Goal: Navigation & Orientation: Find specific page/section

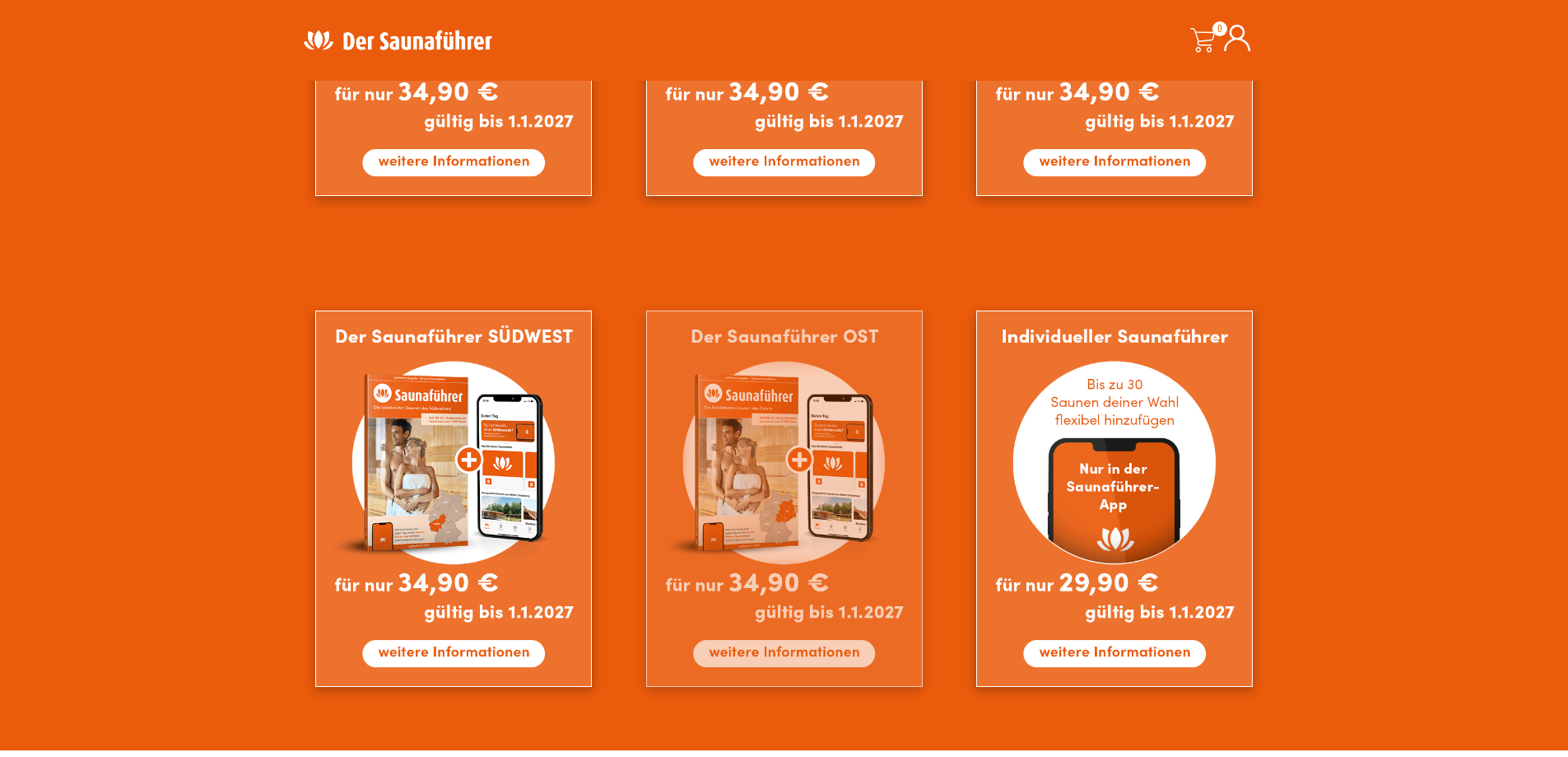
scroll to position [1318, 0]
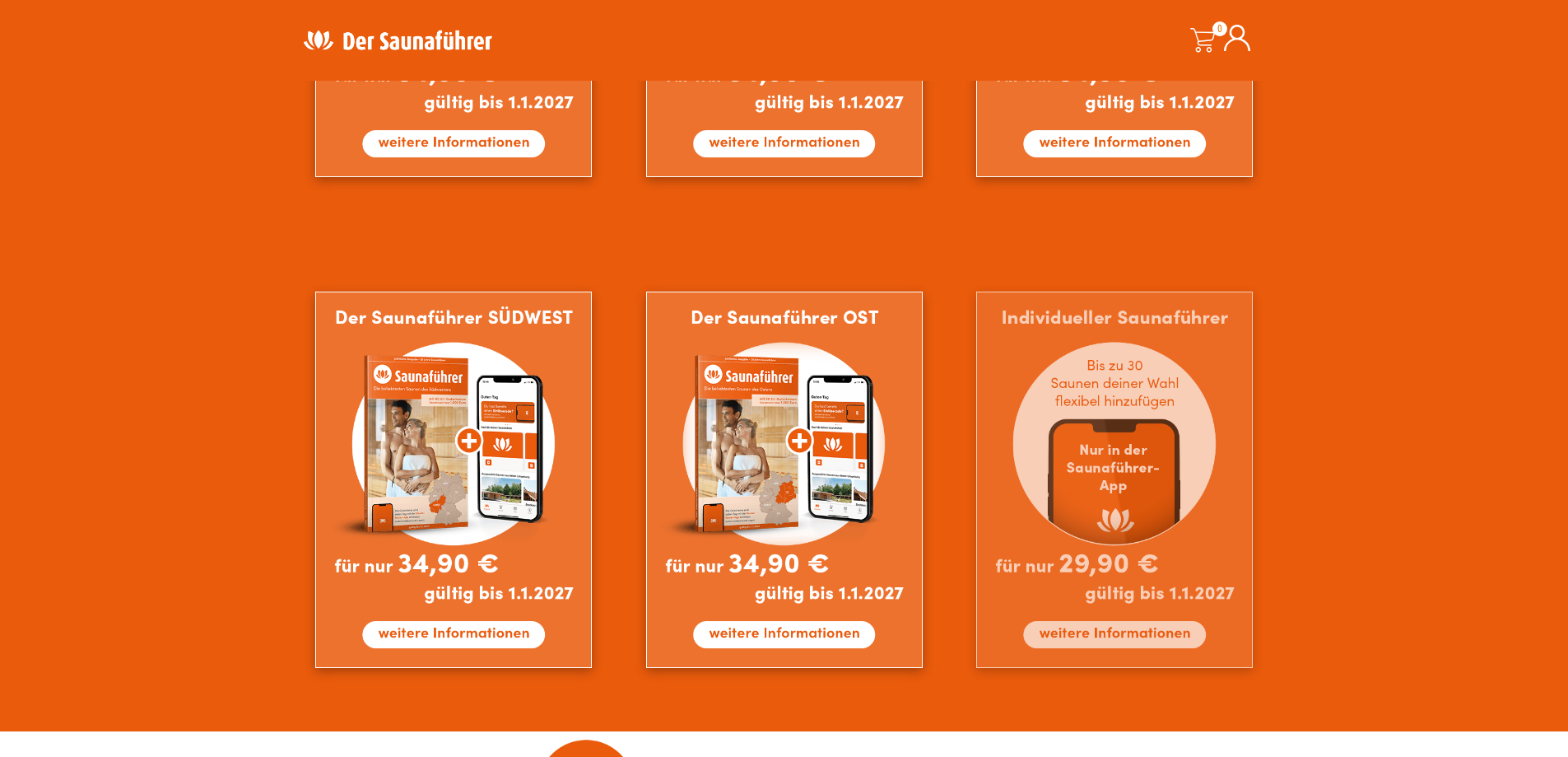
click at [1108, 401] on img at bounding box center [1114, 479] width 277 height 376
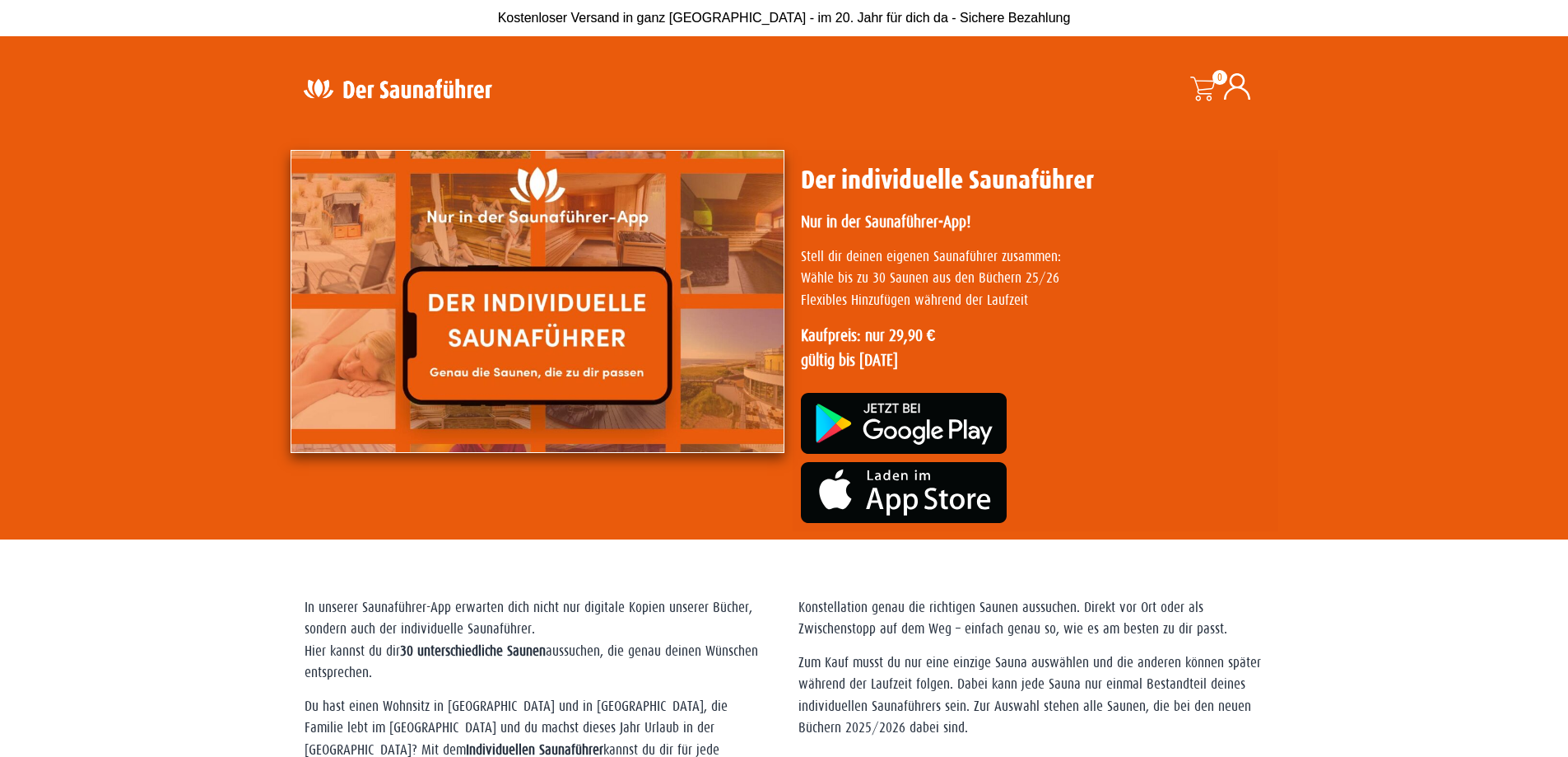
click at [703, 284] on img at bounding box center [537, 301] width 494 height 303
drag, startPoint x: 584, startPoint y: 219, endPoint x: 603, endPoint y: 214, distance: 19.6
click at [584, 218] on img at bounding box center [537, 301] width 494 height 303
click at [960, 219] on strong "Nur in der Saunaführer-App!" at bounding box center [885, 222] width 169 height 18
click at [665, 359] on img at bounding box center [537, 301] width 494 height 303
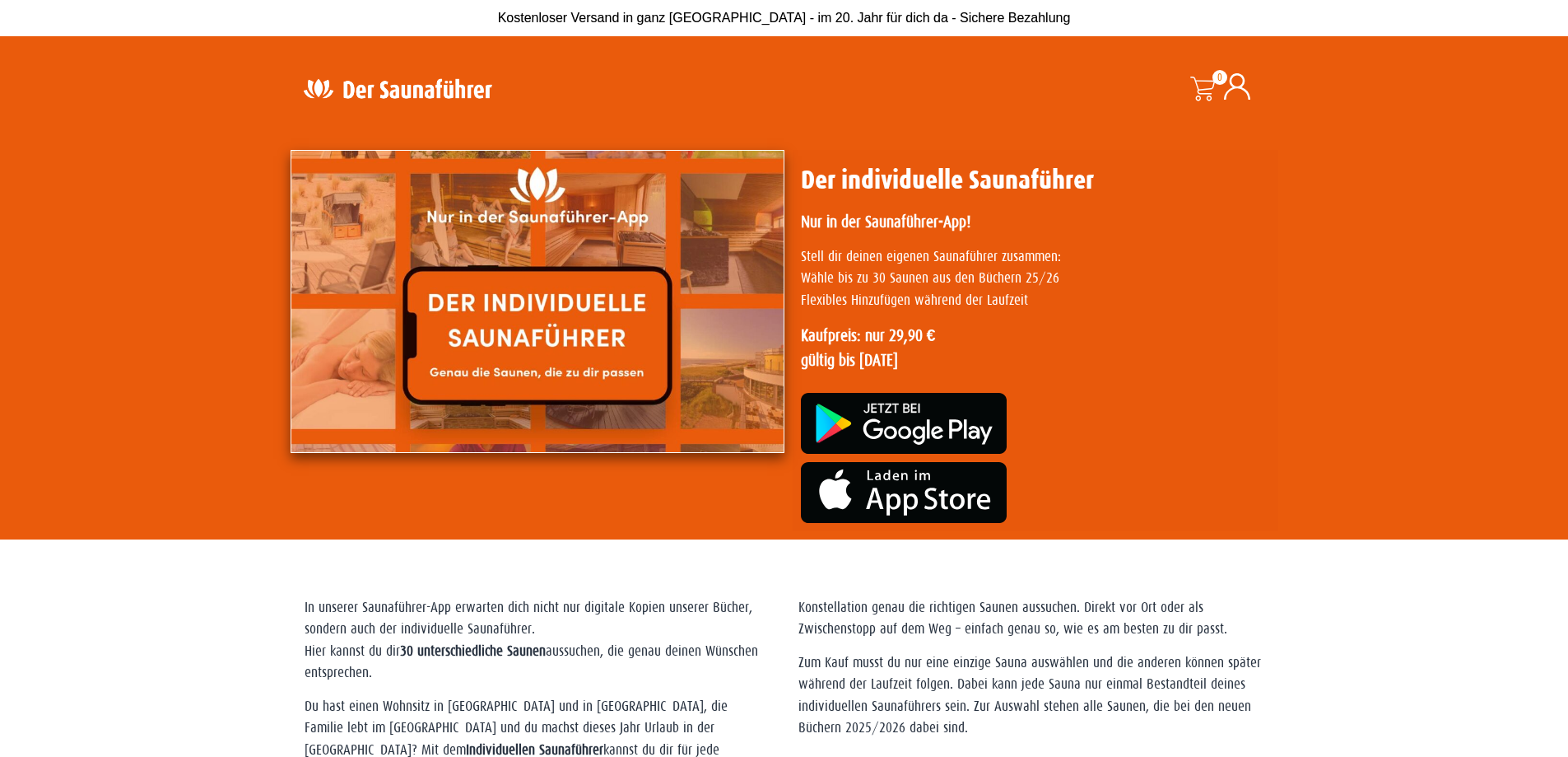
click at [1203, 84] on span at bounding box center [1203, 89] width 25 height 25
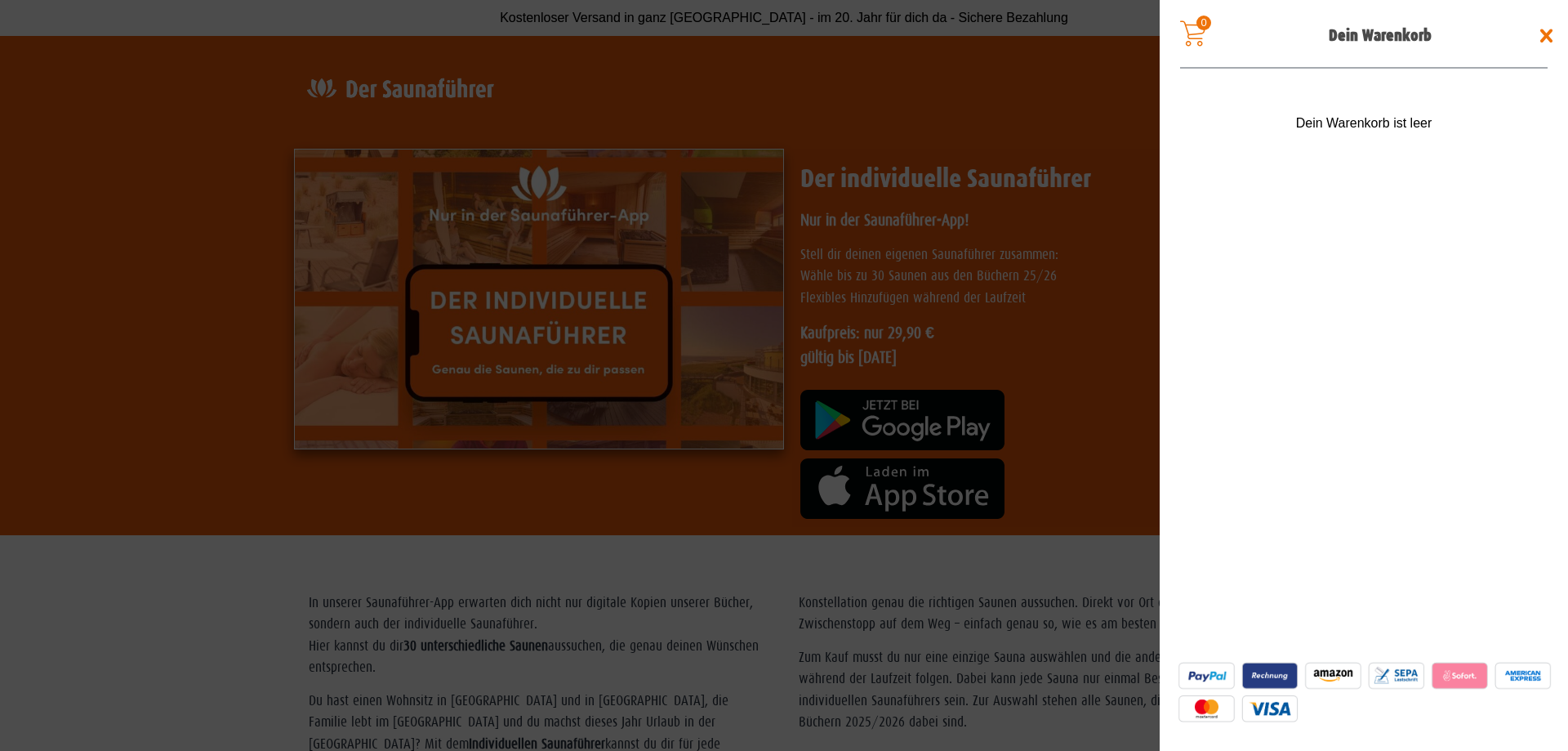
click at [920, 108] on span at bounding box center [784, 375] width 1568 height 751
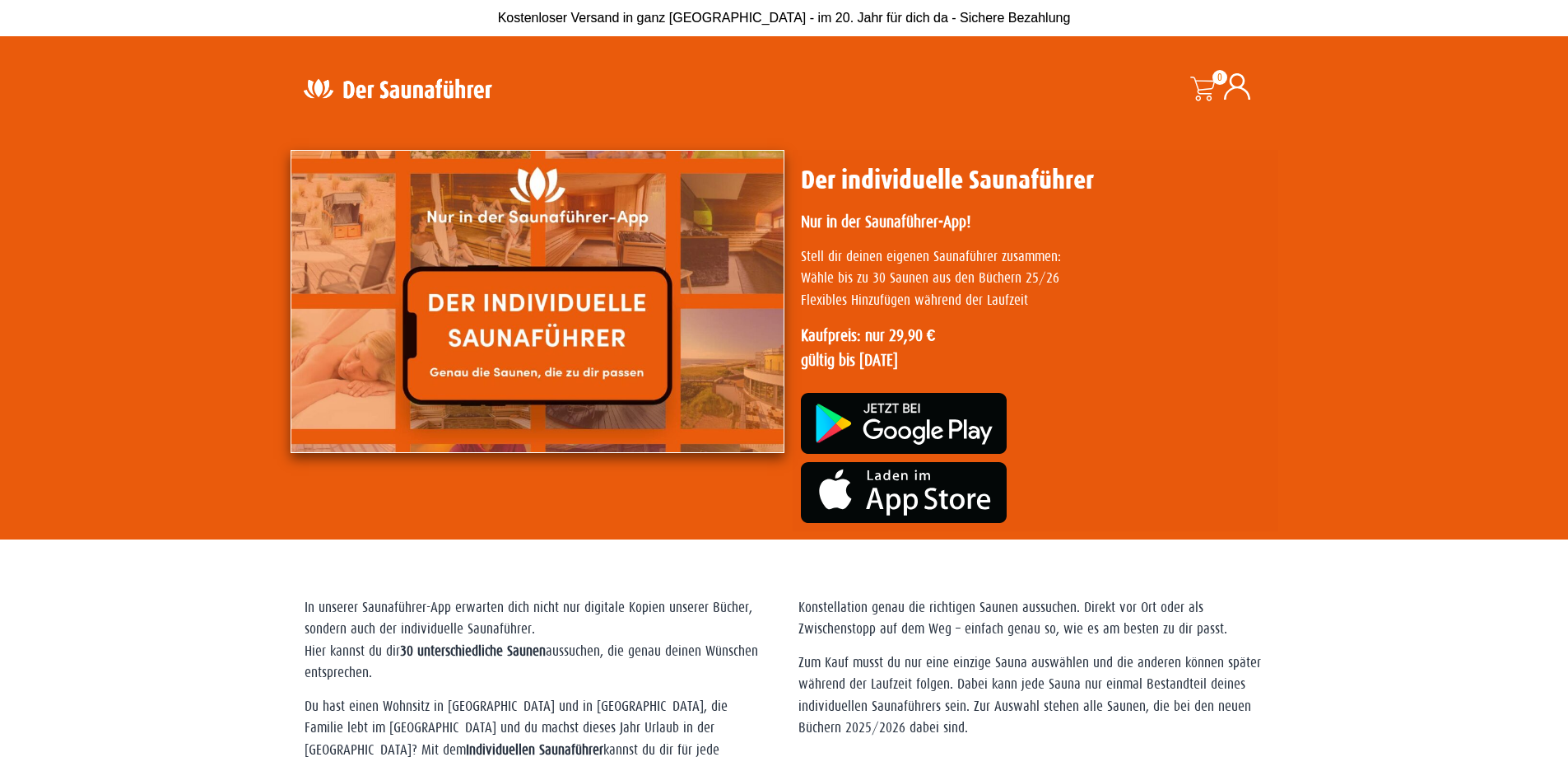
drag, startPoint x: 846, startPoint y: 17, endPoint x: 567, endPoint y: 30, distance: 279.3
click at [840, 21] on span "Kostenloser Versand in ganz [GEOGRAPHIC_DATA] - im 20. Jahr für dich da - Siche…" at bounding box center [785, 17] width 573 height 14
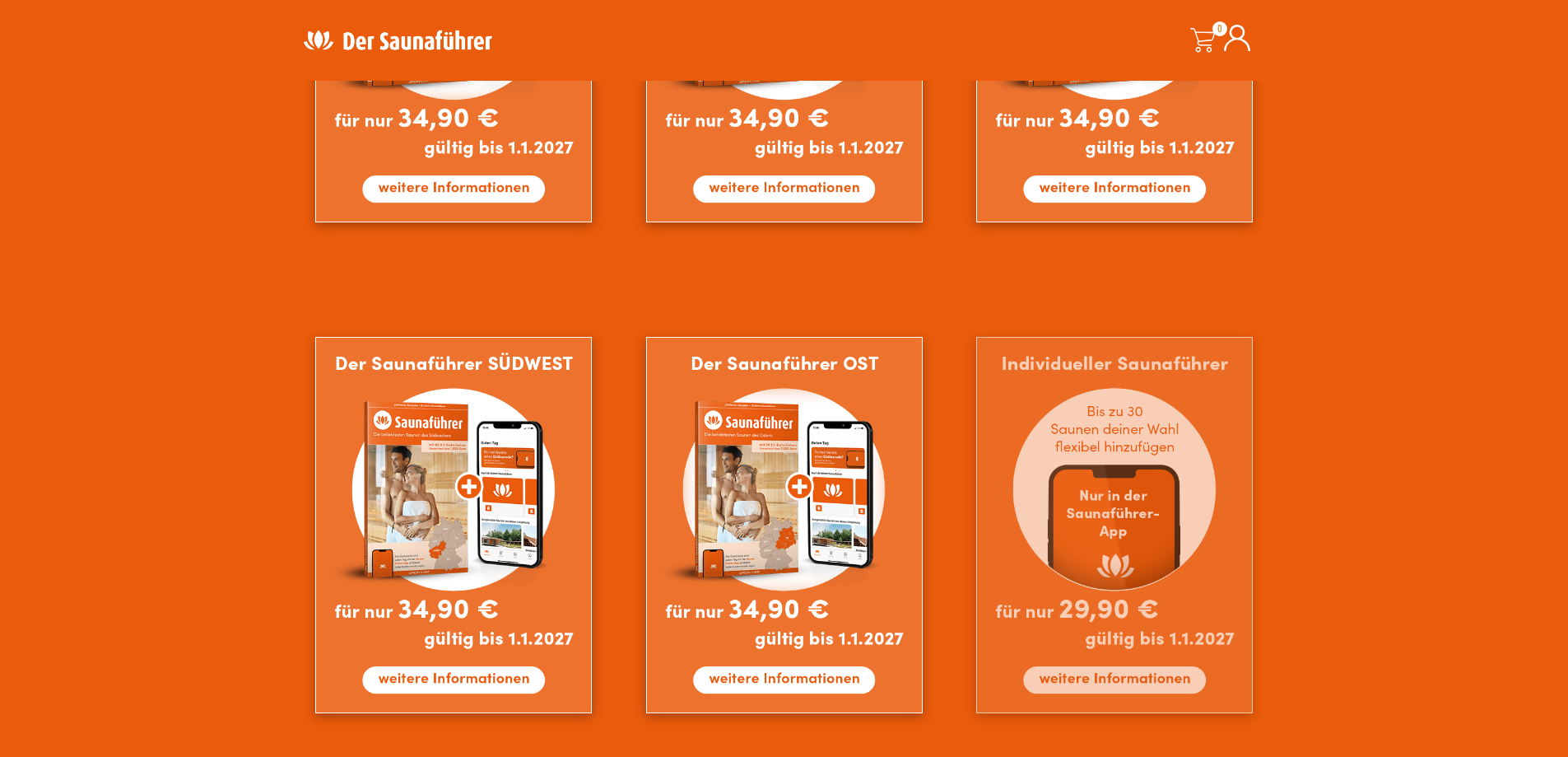
click at [1134, 674] on img at bounding box center [1114, 524] width 277 height 376
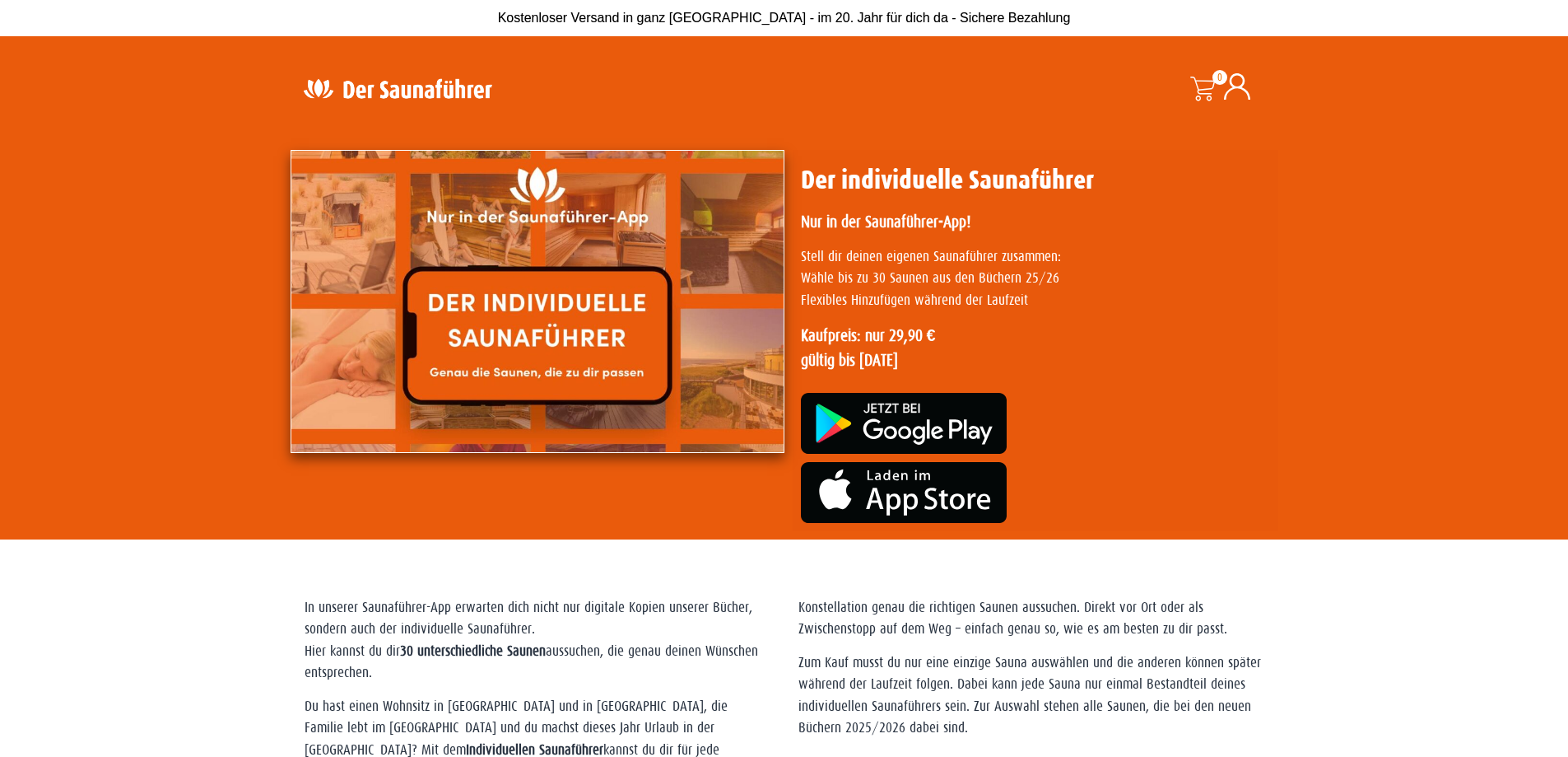
click at [615, 338] on img at bounding box center [537, 301] width 494 height 303
click at [916, 23] on span "Kostenloser Versand in ganz [GEOGRAPHIC_DATA] - im 20. Jahr für dich da - Siche…" at bounding box center [785, 17] width 573 height 14
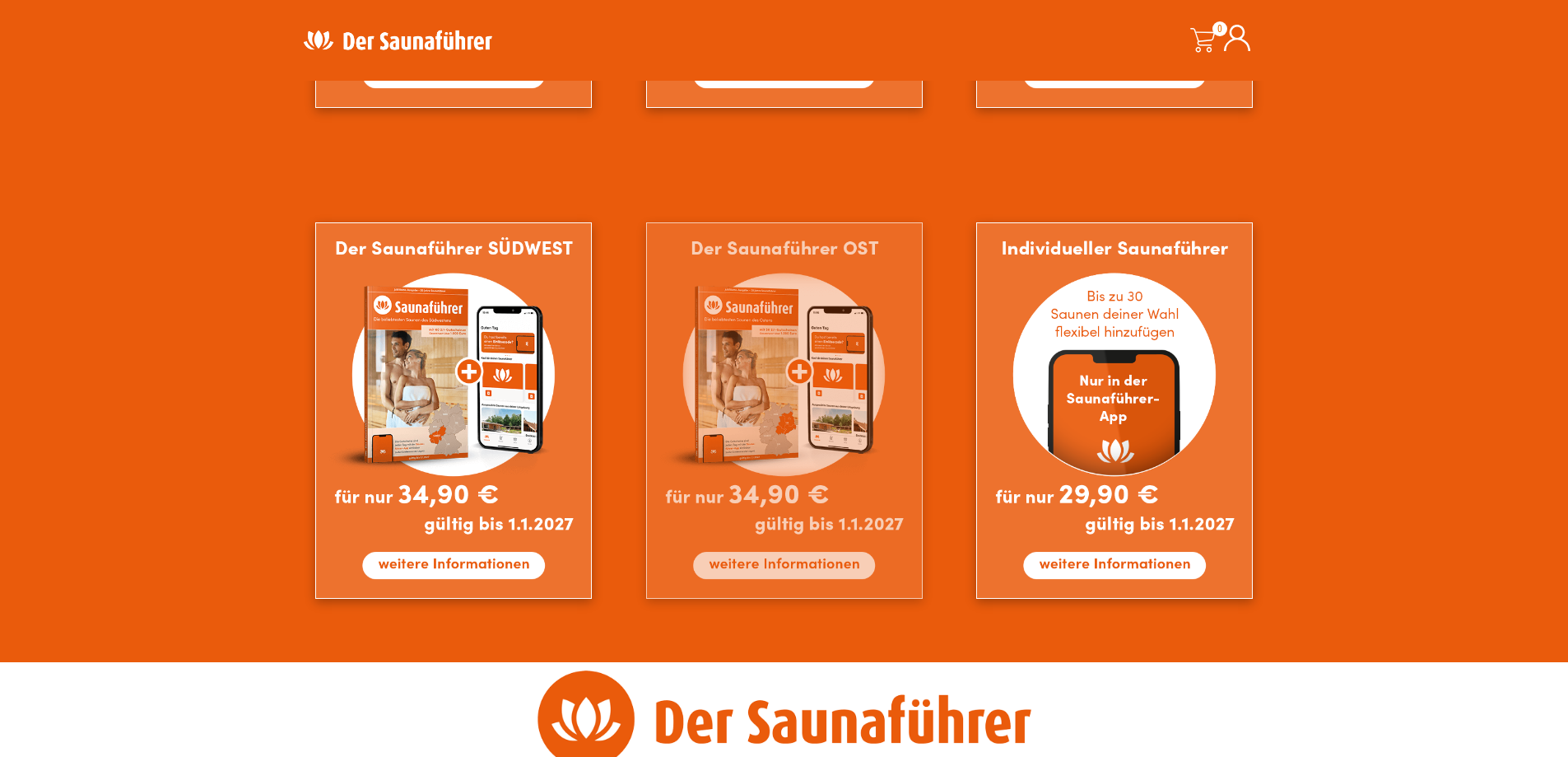
scroll to position [1400, 0]
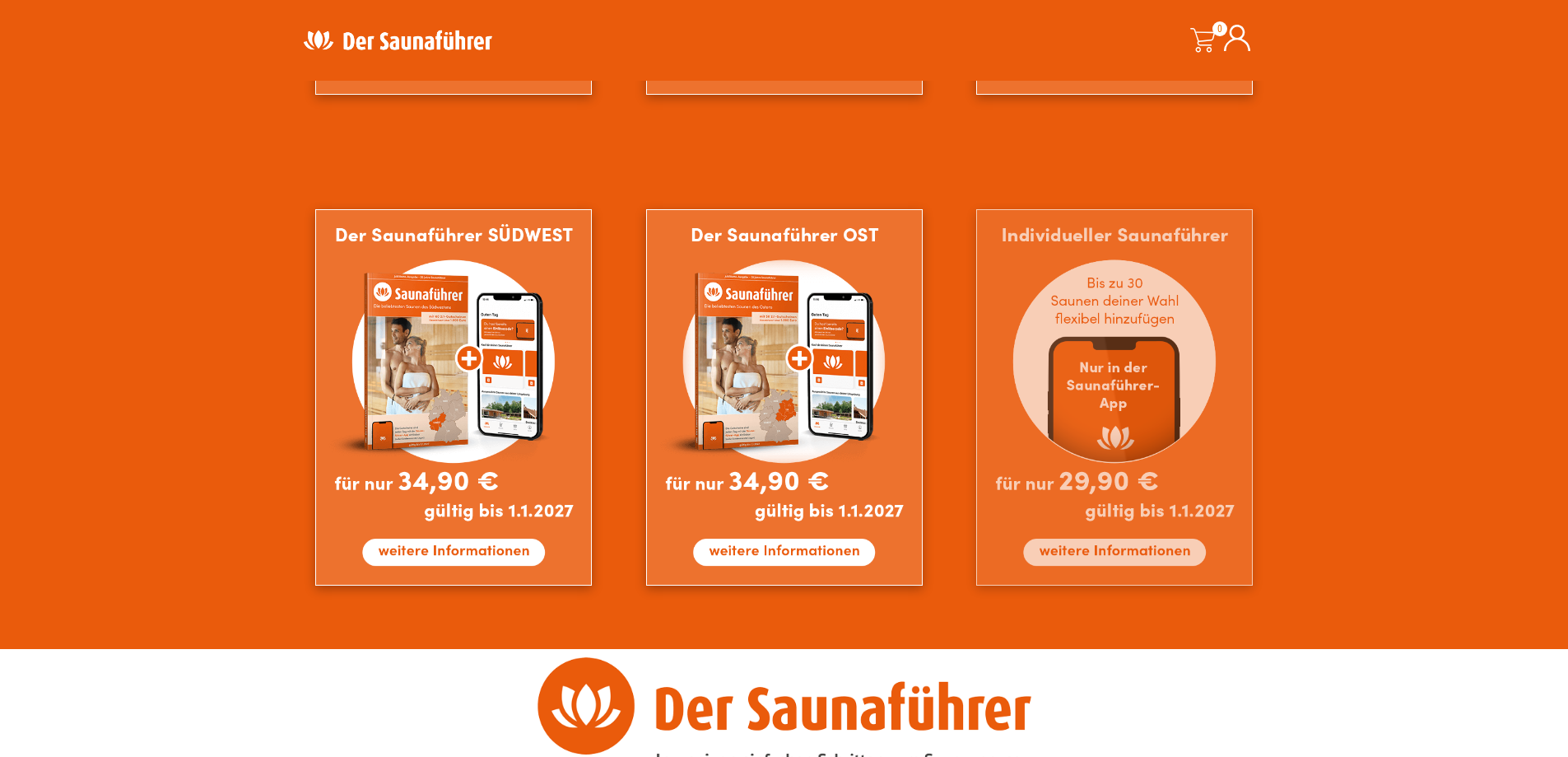
click at [1106, 425] on img at bounding box center [1114, 397] width 277 height 376
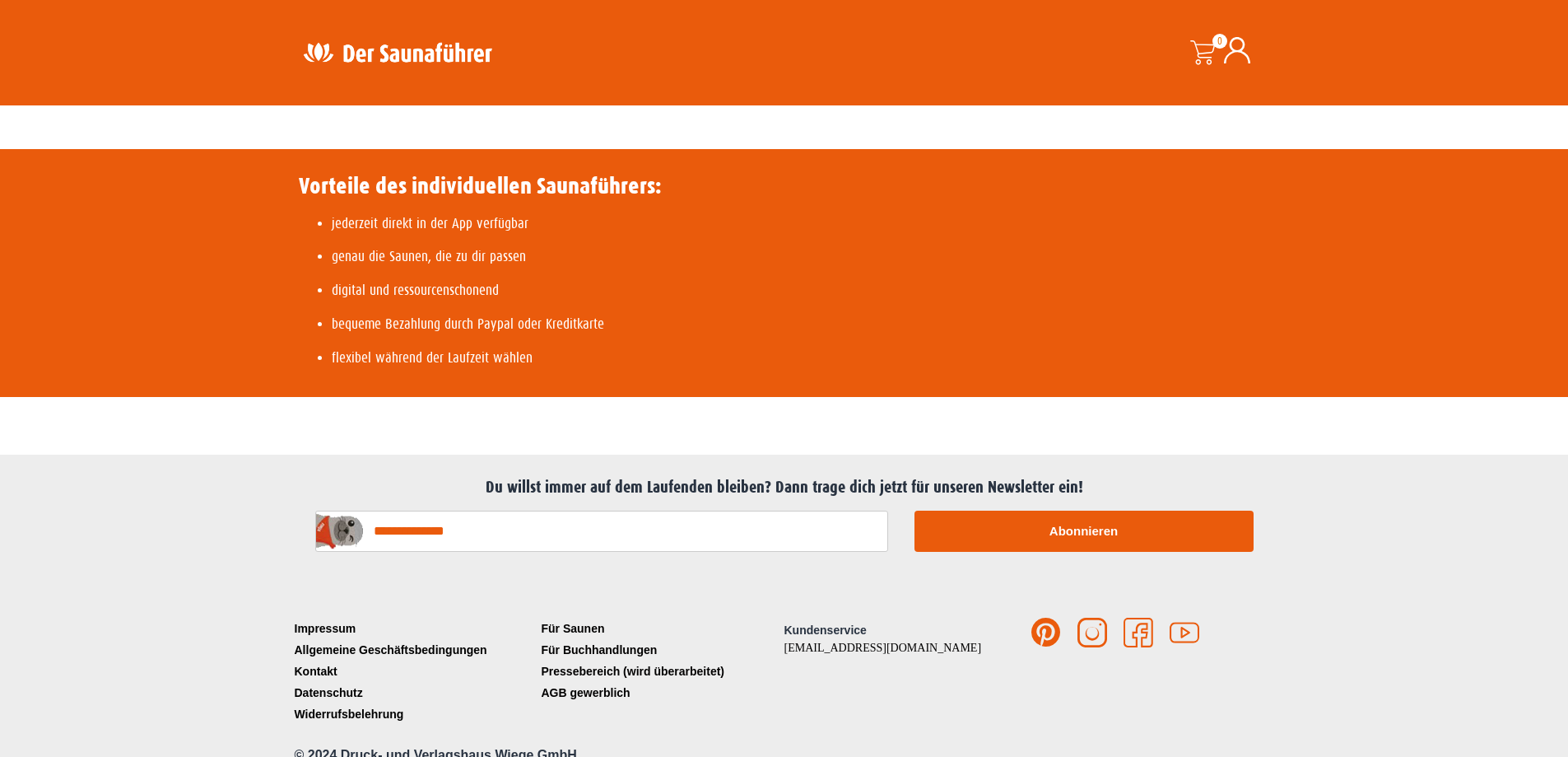
scroll to position [697, 0]
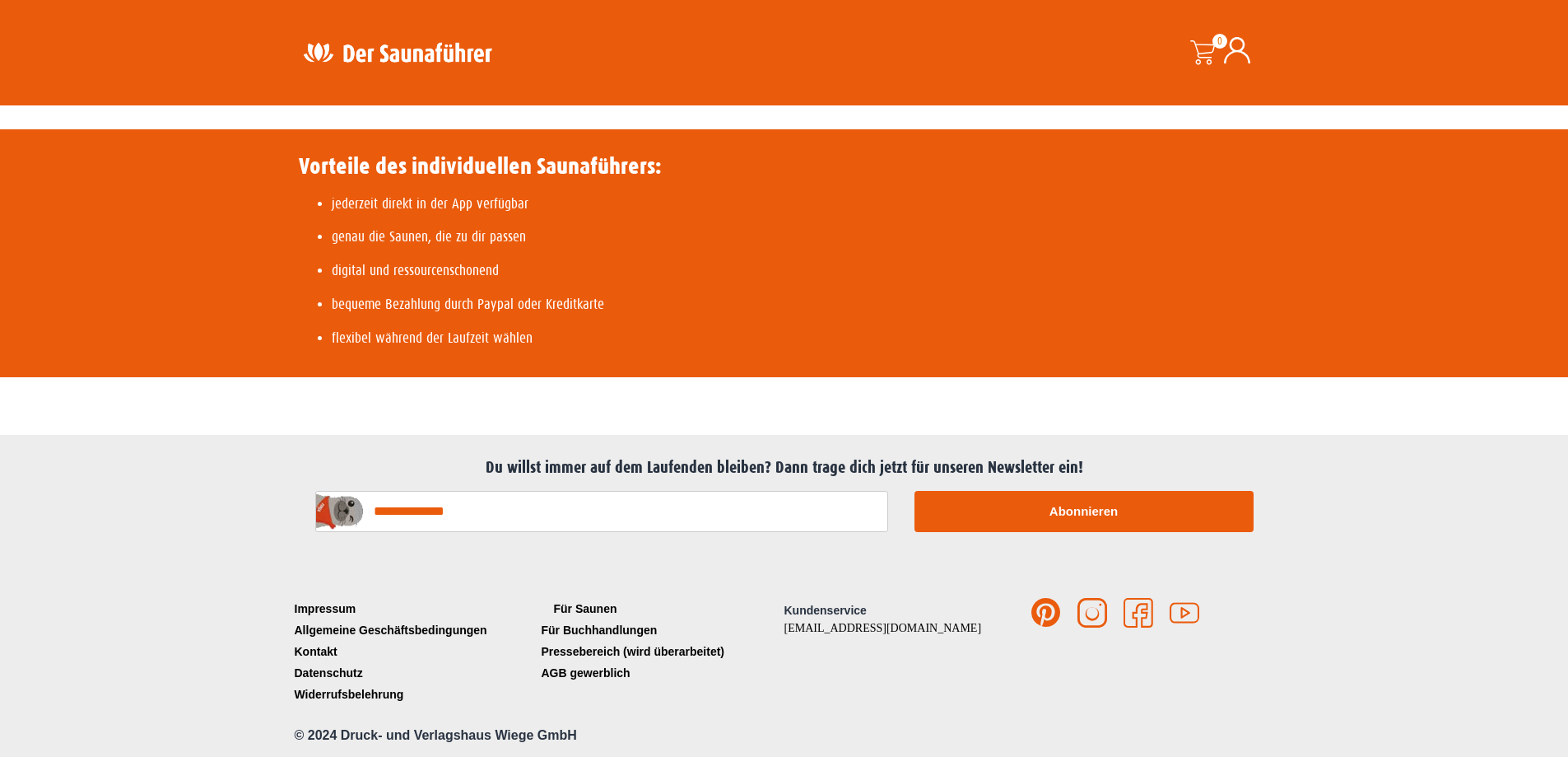
click at [586, 602] on link "Für Saunen" at bounding box center [660, 608] width 247 height 22
